Goal: Information Seeking & Learning: Understand process/instructions

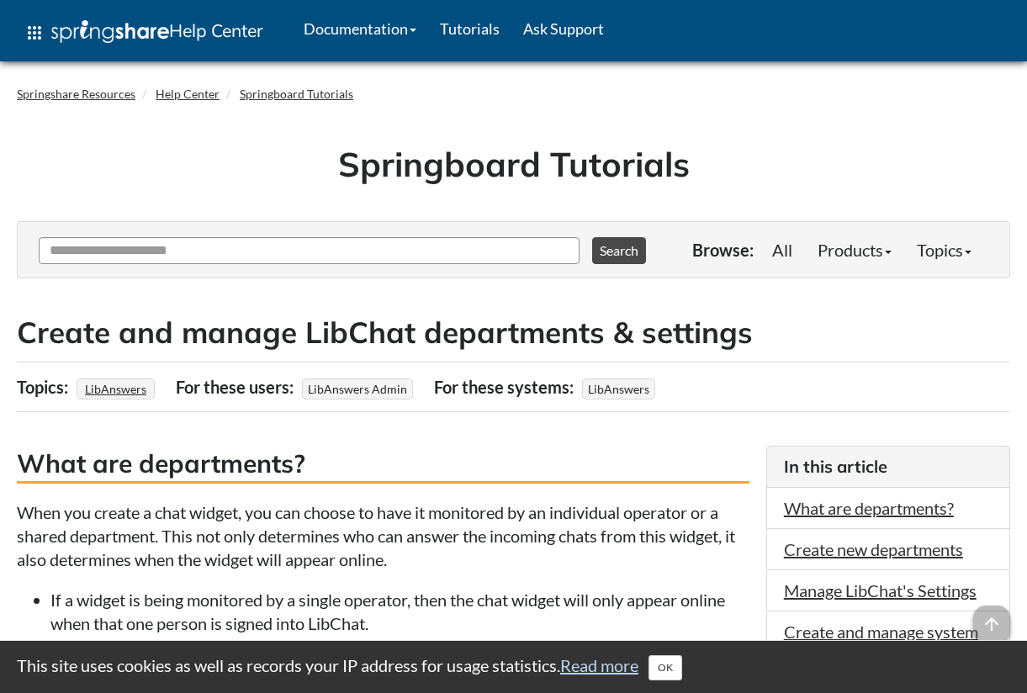
scroll to position [9, 0]
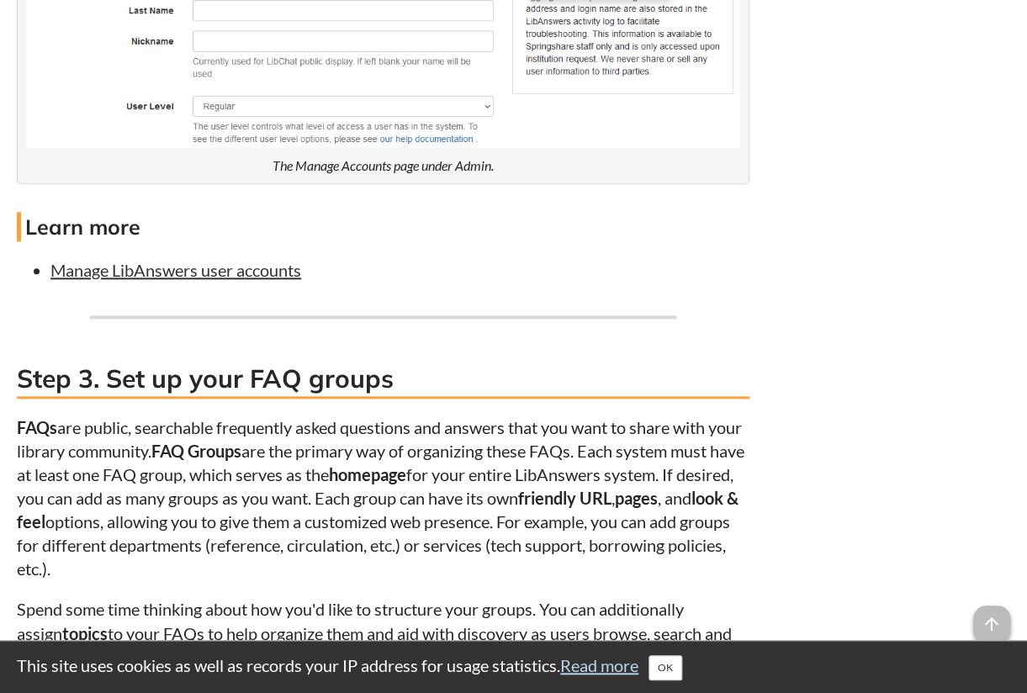
scroll to position [2472, 0]
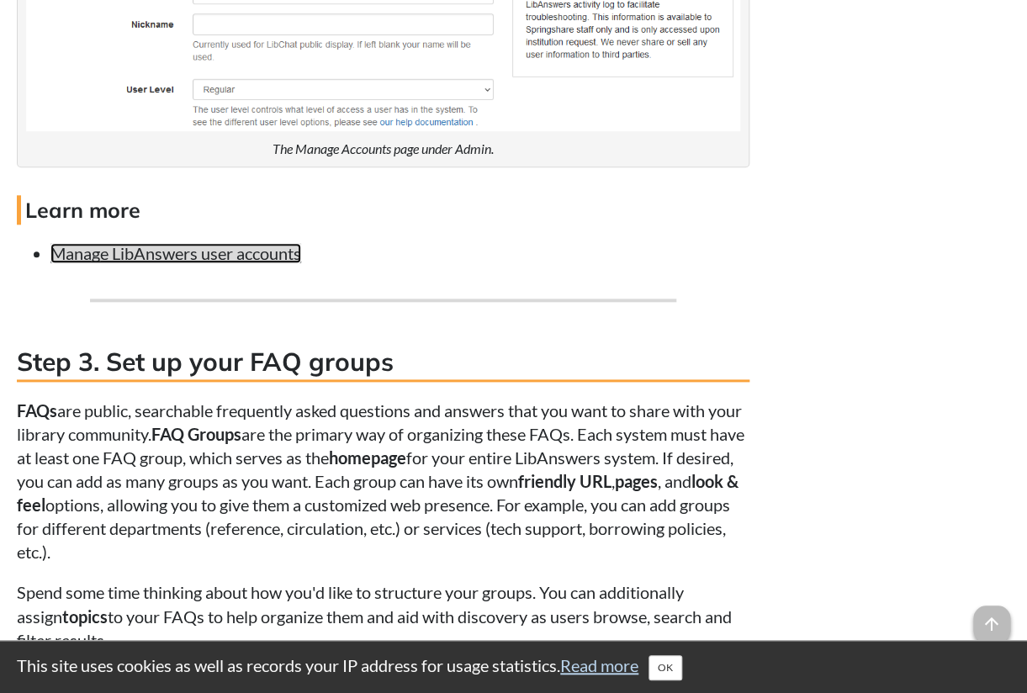
click at [266, 256] on link "Manage LibAnswers user accounts" at bounding box center [175, 253] width 251 height 20
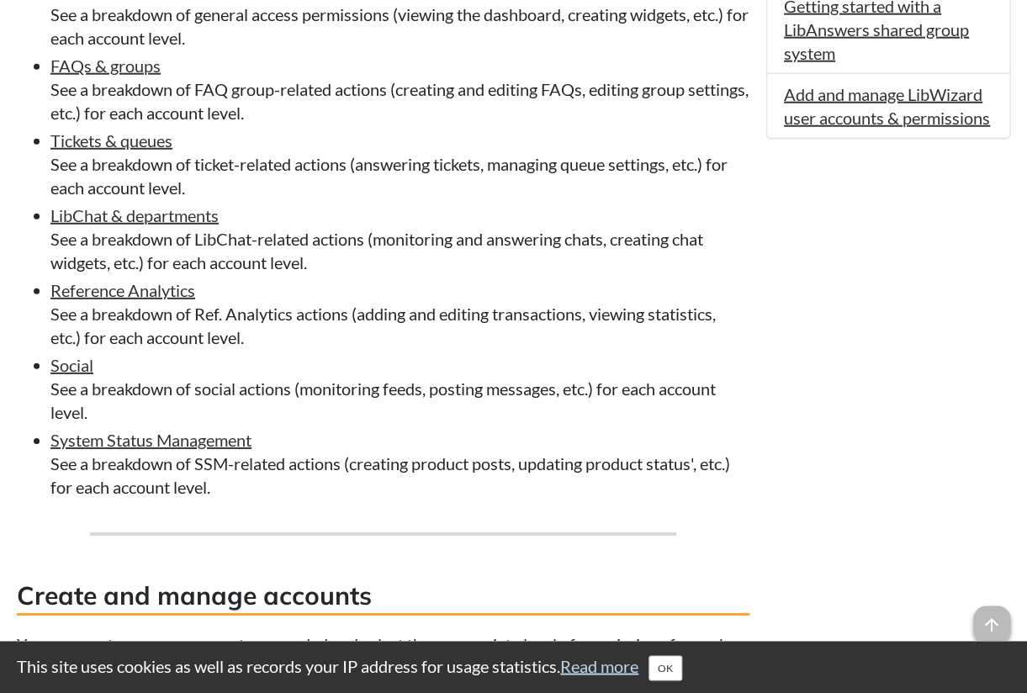
scroll to position [1275, 0]
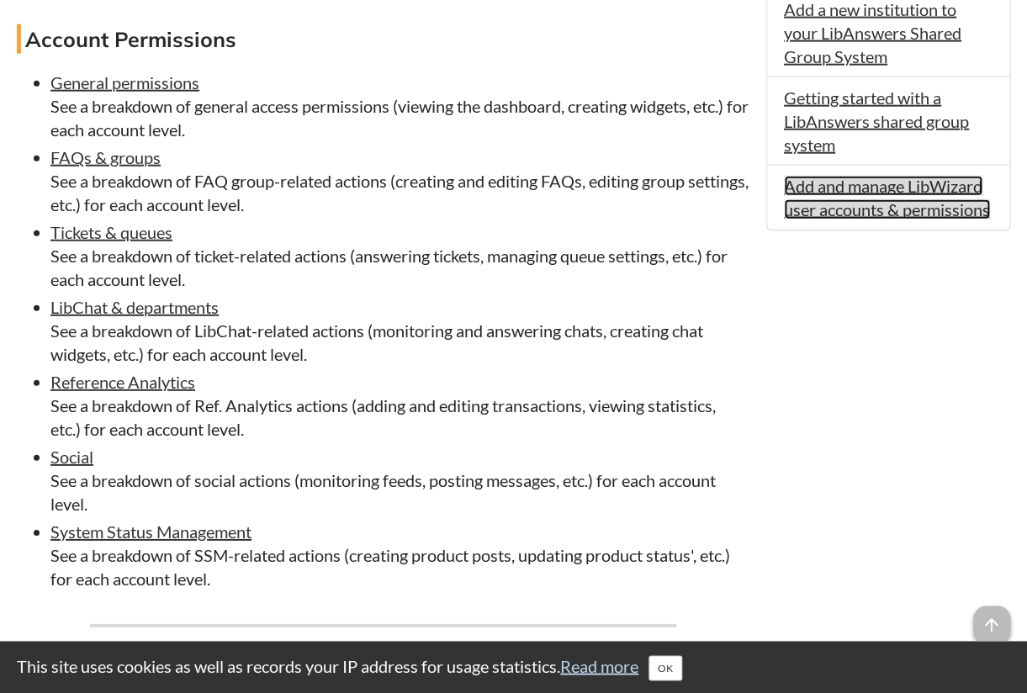
click at [788, 219] on link "Add and manage LibWizard user accounts & permissions" at bounding box center [887, 197] width 206 height 44
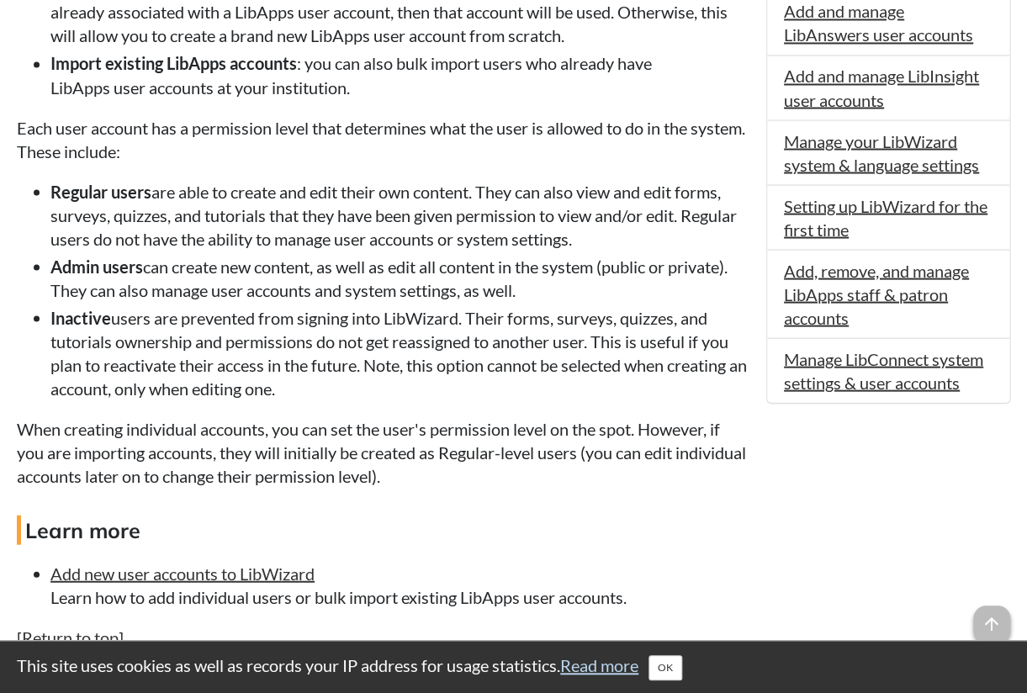
scroll to position [946, 0]
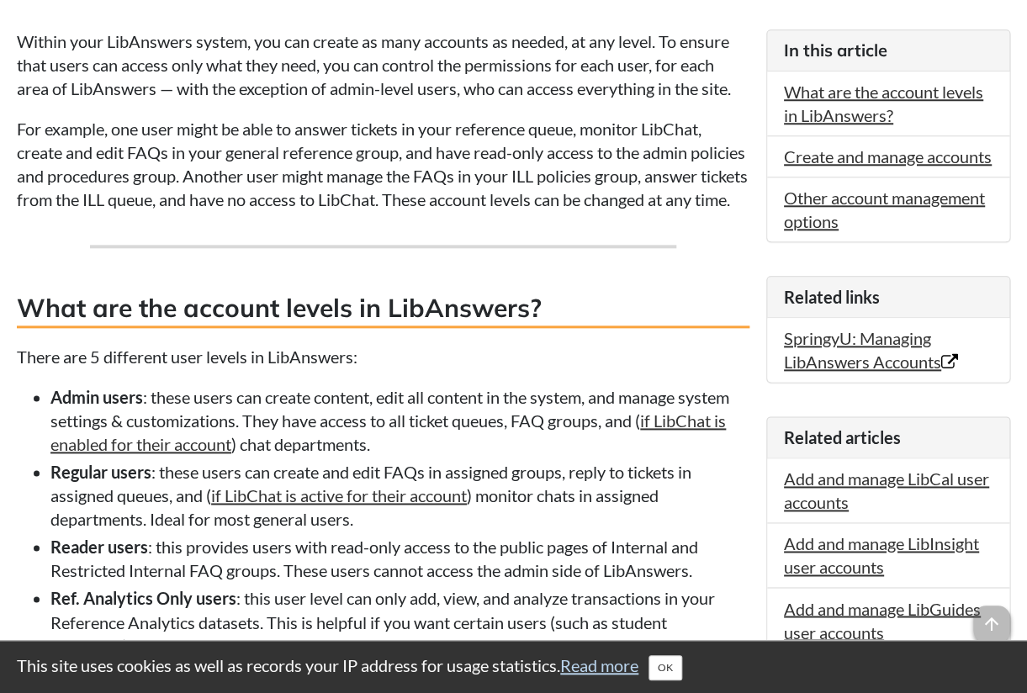
scroll to position [298, 0]
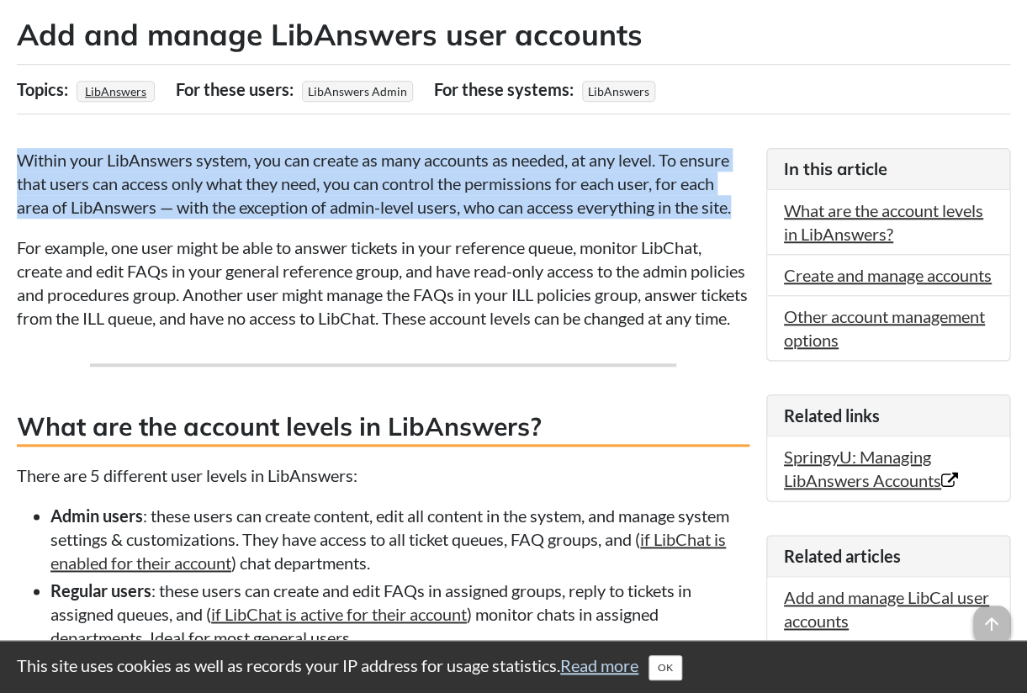
drag, startPoint x: 18, startPoint y: 156, endPoint x: 568, endPoint y: 224, distance: 554.0
copy p "Within your LibAnswers system, you can create as many accounts as needed, at an…"
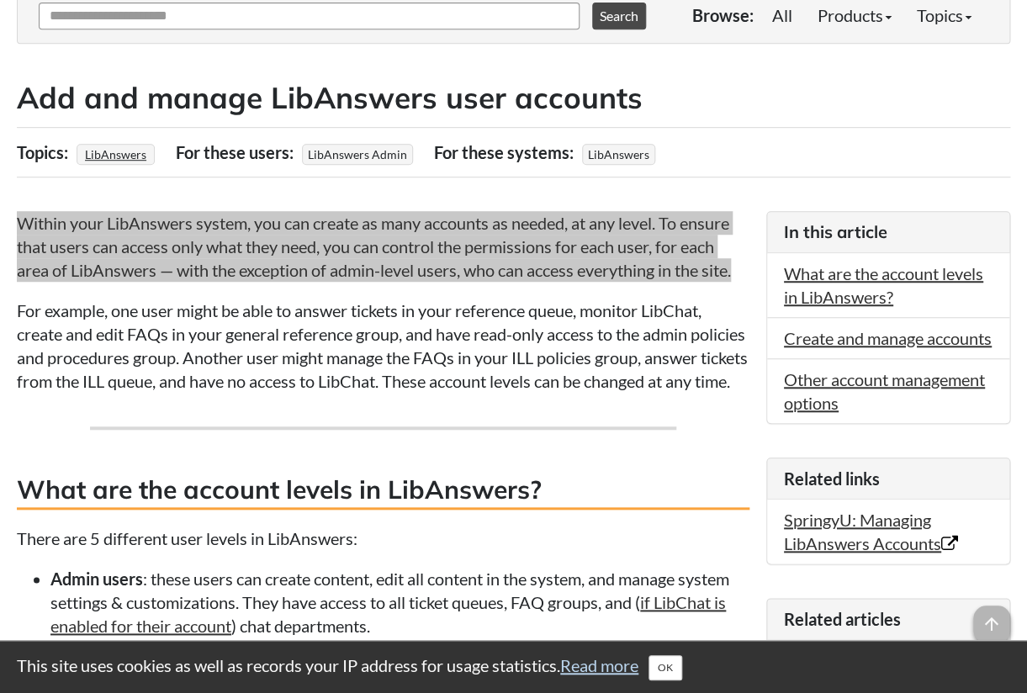
scroll to position [0, 0]
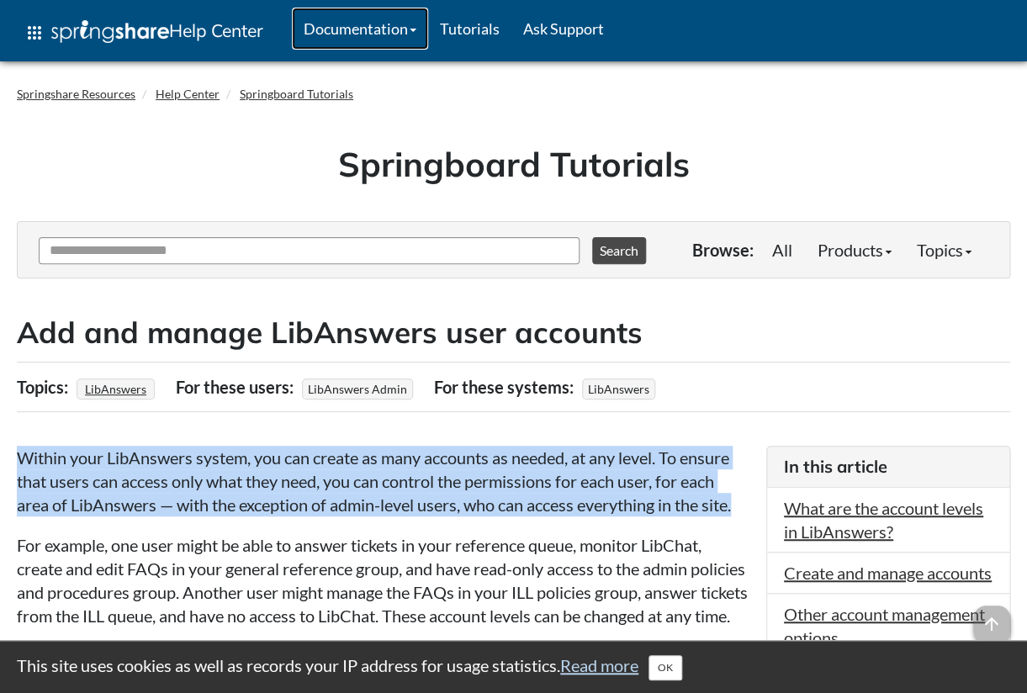
click at [399, 27] on link "Documentation" at bounding box center [360, 29] width 136 height 42
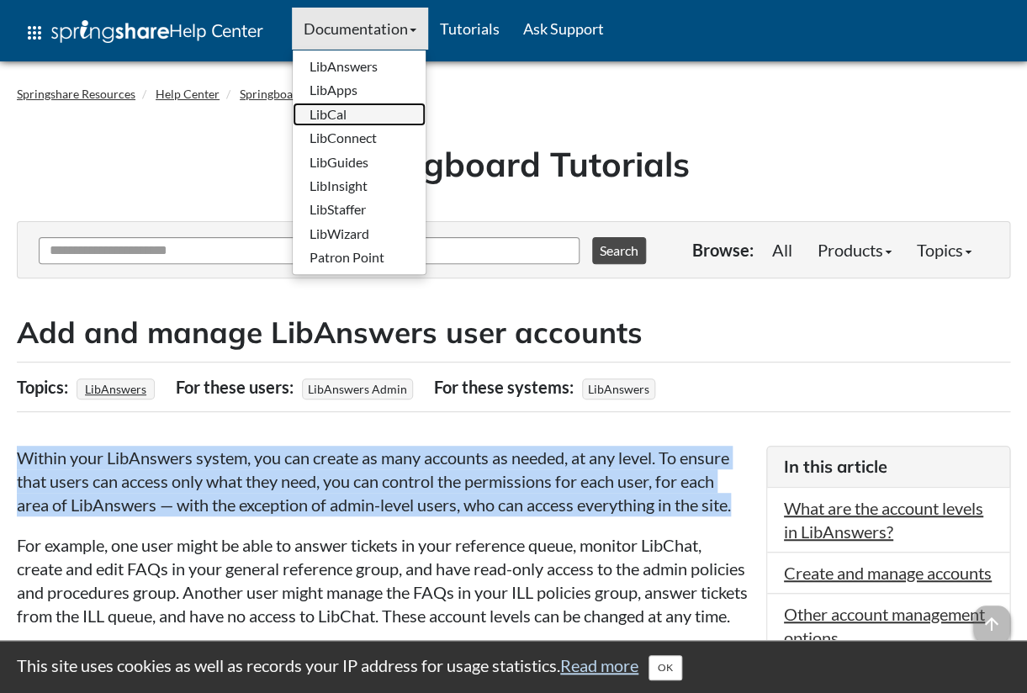
click at [338, 116] on link "LibCal" at bounding box center [359, 115] width 133 height 24
